Goal: Find specific page/section: Find specific page/section

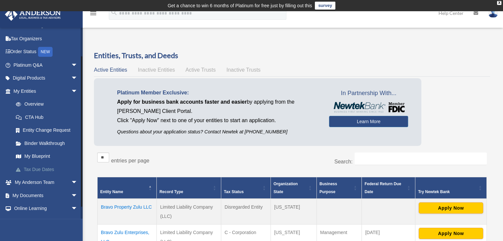
scroll to position [33, 0]
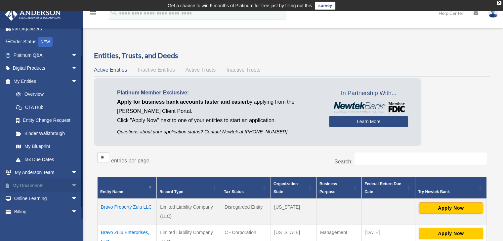
click at [71, 186] on span "arrow_drop_down" at bounding box center [77, 186] width 13 height 14
click at [27, 200] on link "Box" at bounding box center [48, 198] width 78 height 13
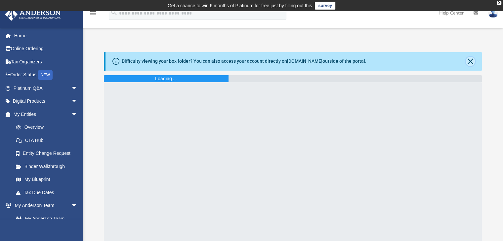
click at [472, 63] on button "Close" at bounding box center [470, 61] width 9 height 9
